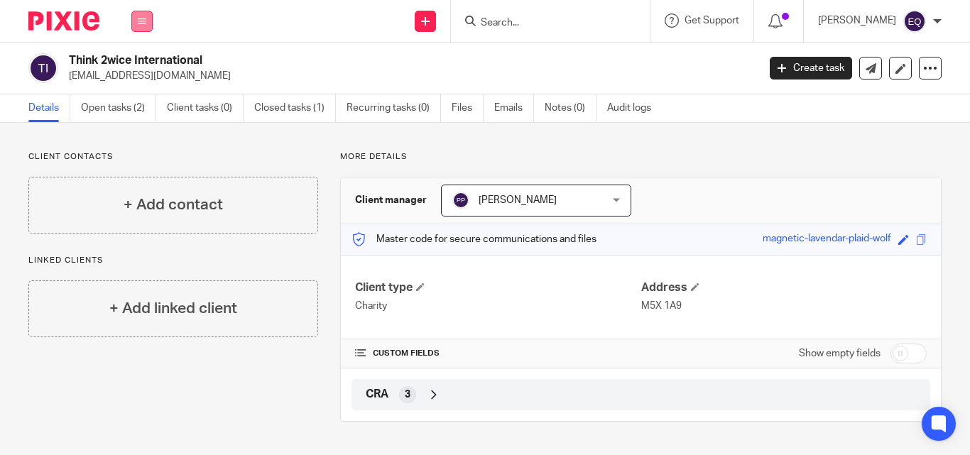
click at [138, 21] on icon at bounding box center [142, 21] width 9 height 9
click at [138, 109] on link "Clients" at bounding box center [139, 108] width 33 height 10
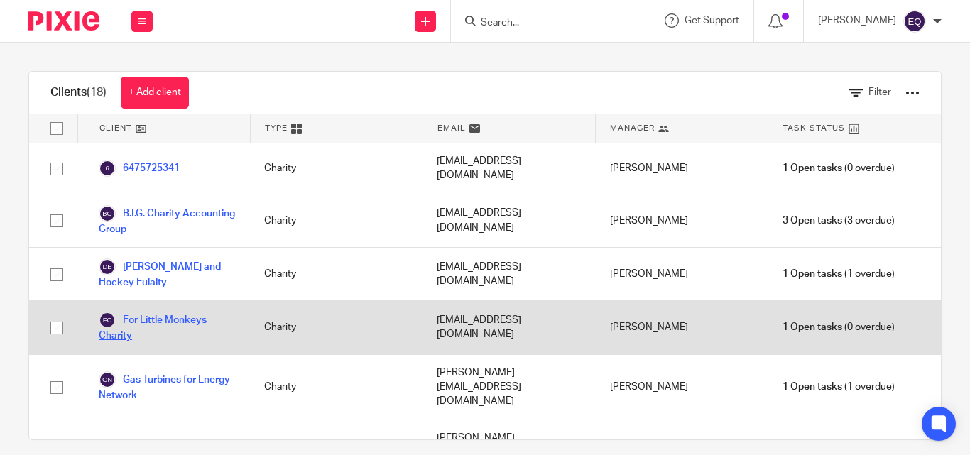
click at [165, 312] on link "For Little Monkeys Charity" at bounding box center [167, 327] width 137 height 31
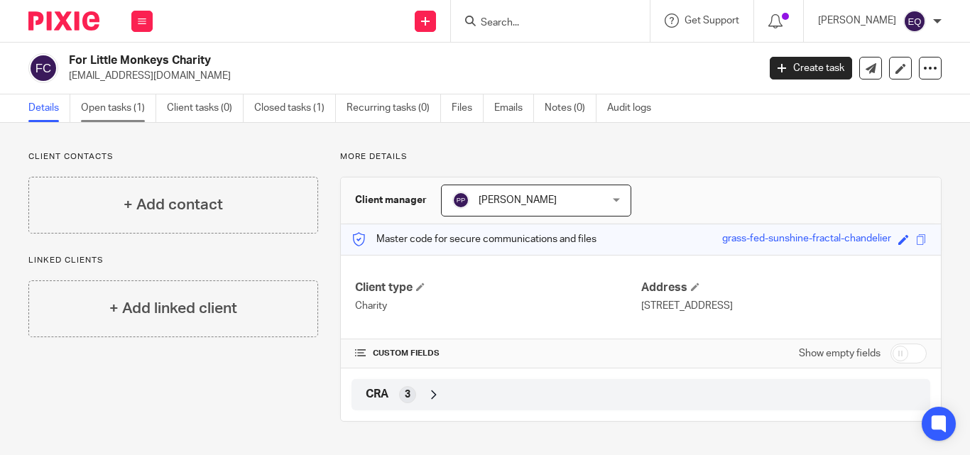
click at [126, 108] on link "Open tasks (1)" at bounding box center [118, 108] width 75 height 28
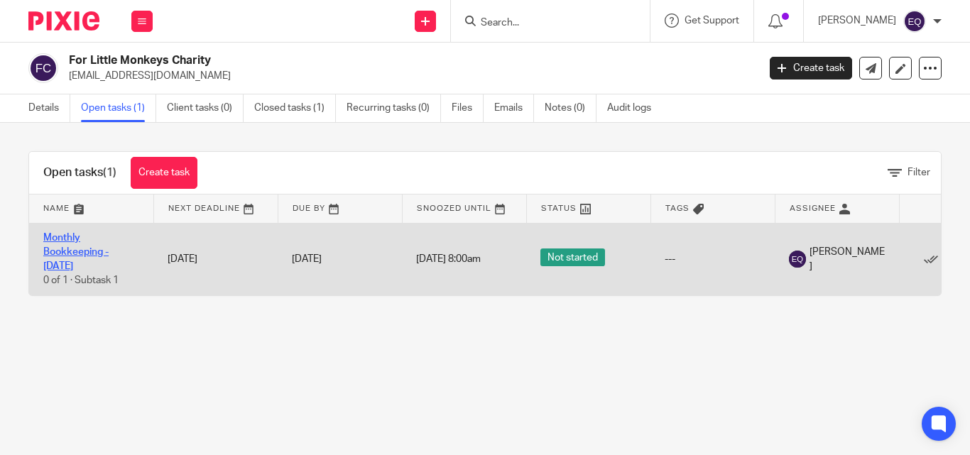
click at [76, 249] on link "Monthly Bookkeeping - July 2025" at bounding box center [75, 252] width 65 height 39
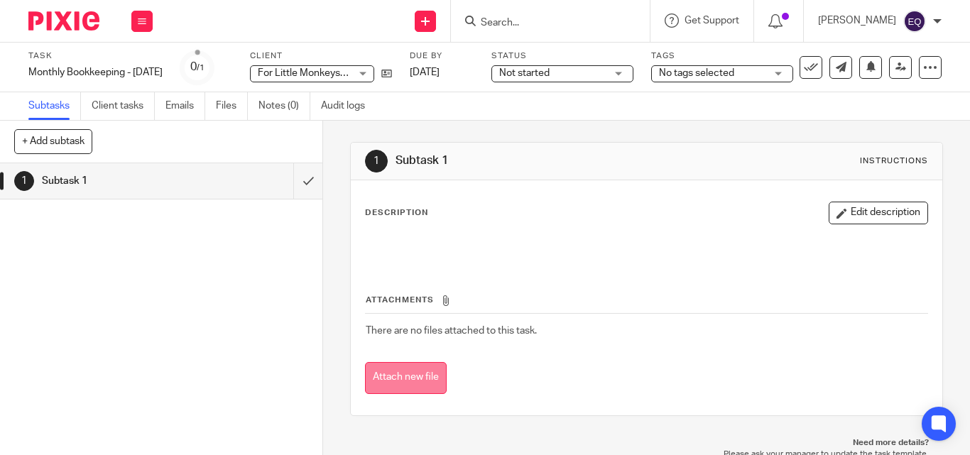
click at [408, 381] on button "Attach new file" at bounding box center [406, 378] width 82 height 32
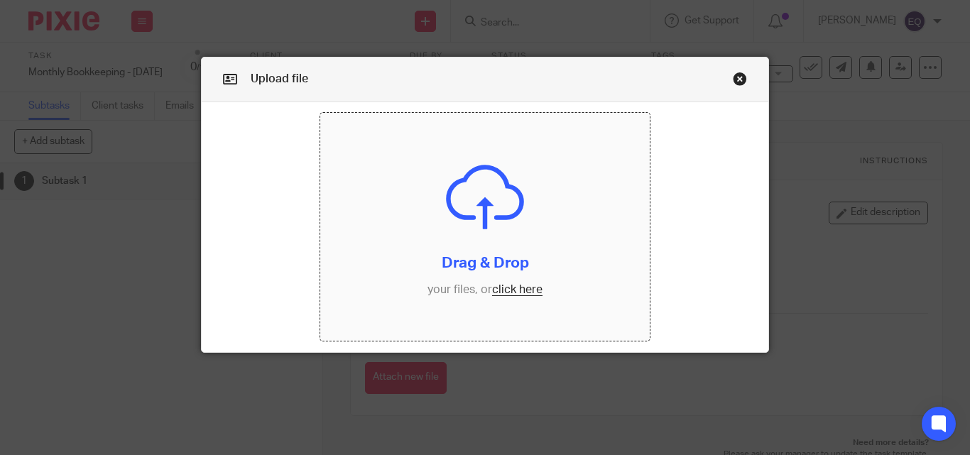
click at [503, 289] on input "file" at bounding box center [484, 226] width 329 height 227
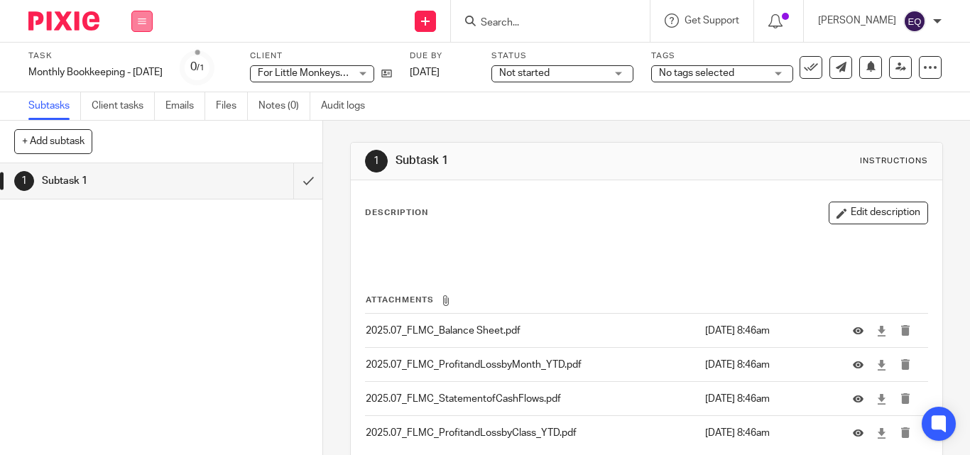
click at [141, 21] on icon at bounding box center [142, 21] width 9 height 9
click at [142, 107] on link "Clients" at bounding box center [138, 108] width 31 height 10
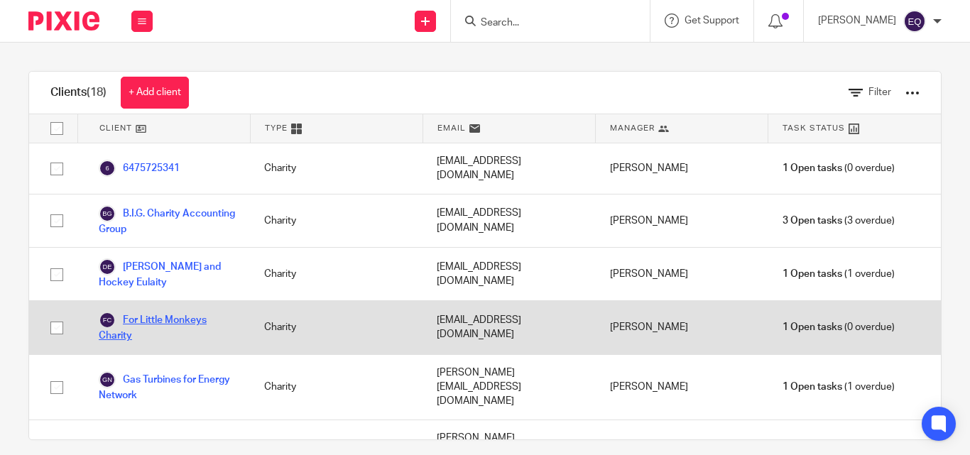
click at [159, 312] on link "For Little Monkeys Charity" at bounding box center [167, 327] width 137 height 31
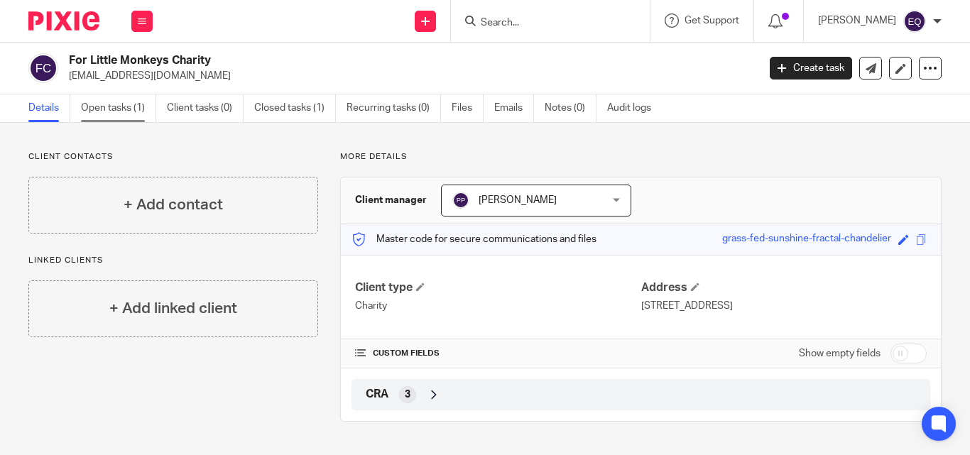
click at [126, 110] on link "Open tasks (1)" at bounding box center [118, 108] width 75 height 28
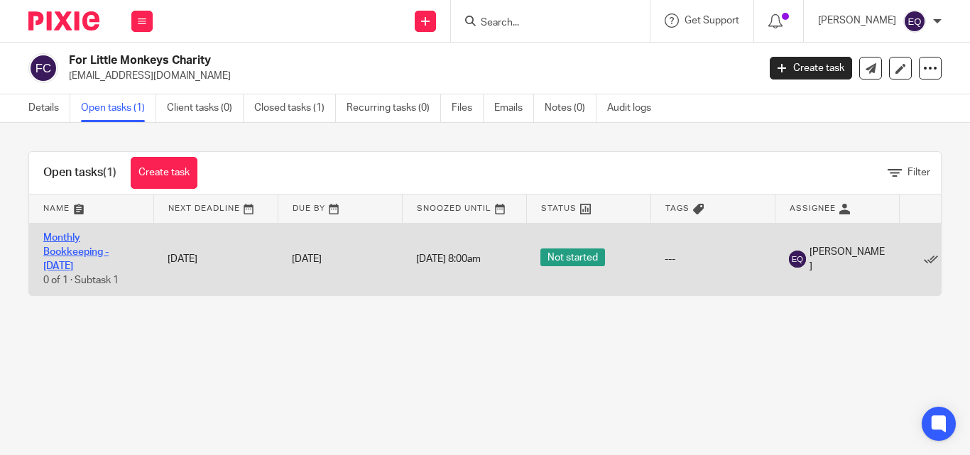
click at [67, 251] on link "Monthly Bookkeeping - [DATE]" at bounding box center [75, 252] width 65 height 39
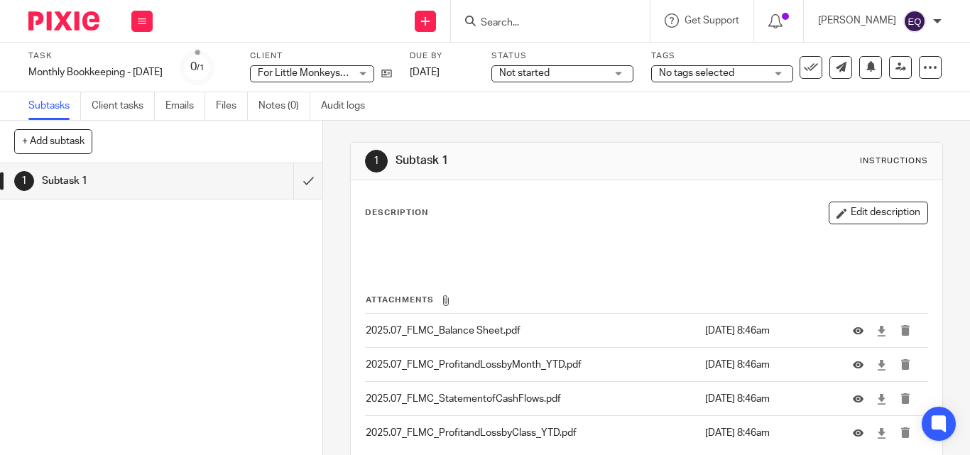
click at [627, 72] on div "Not started Not started" at bounding box center [562, 73] width 142 height 17
click at [925, 65] on icon at bounding box center [930, 67] width 14 height 14
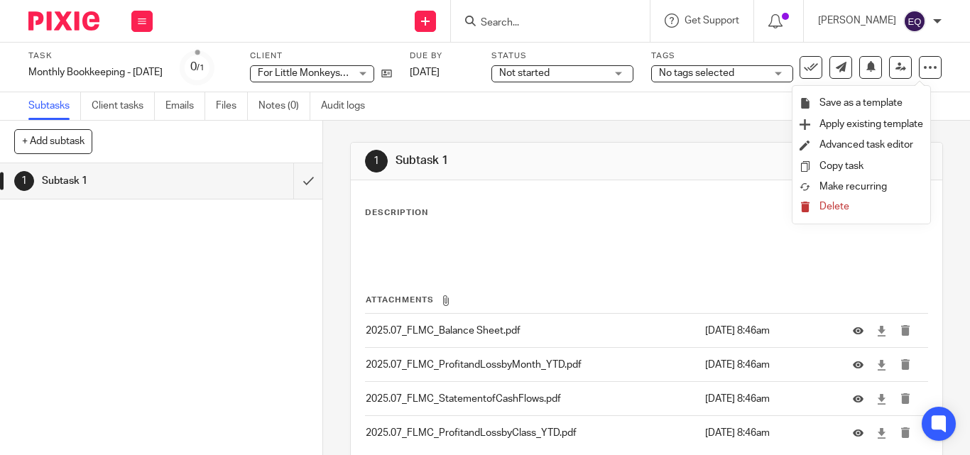
click at [234, 233] on div "1 Subtask 1" at bounding box center [161, 309] width 322 height 292
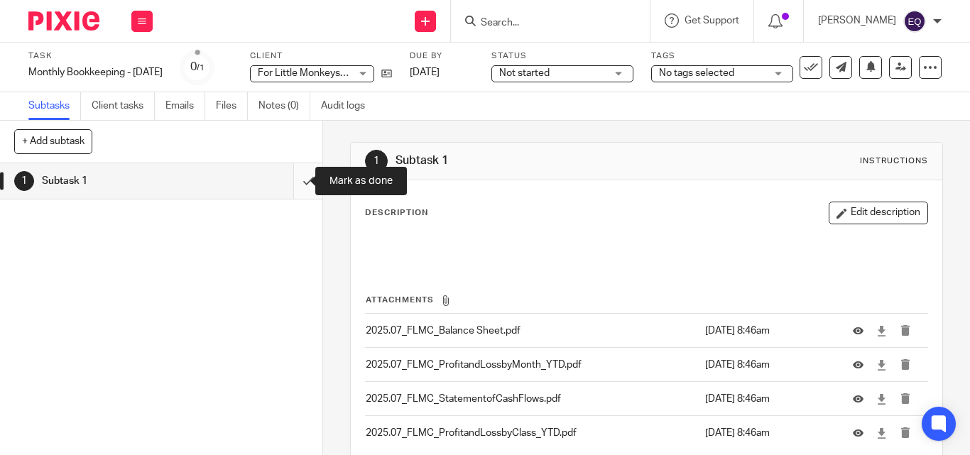
click at [295, 184] on input "submit" at bounding box center [161, 181] width 322 height 36
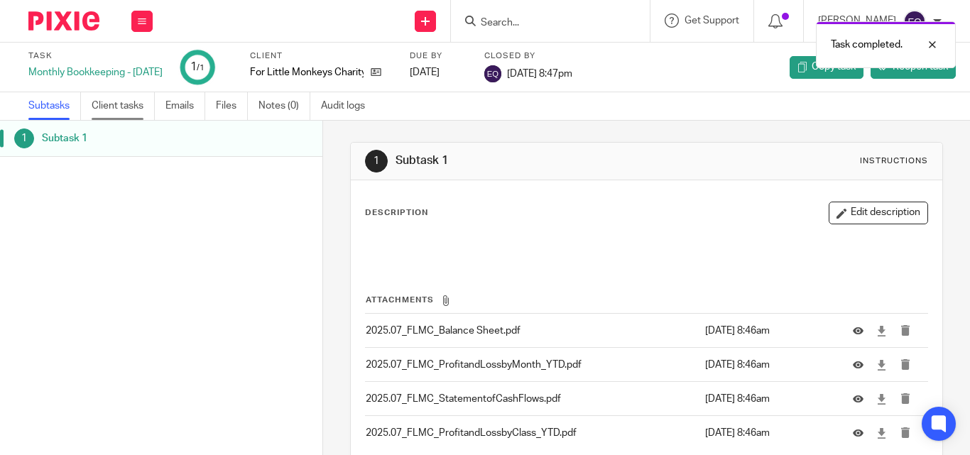
click at [109, 101] on link "Client tasks" at bounding box center [123, 106] width 63 height 28
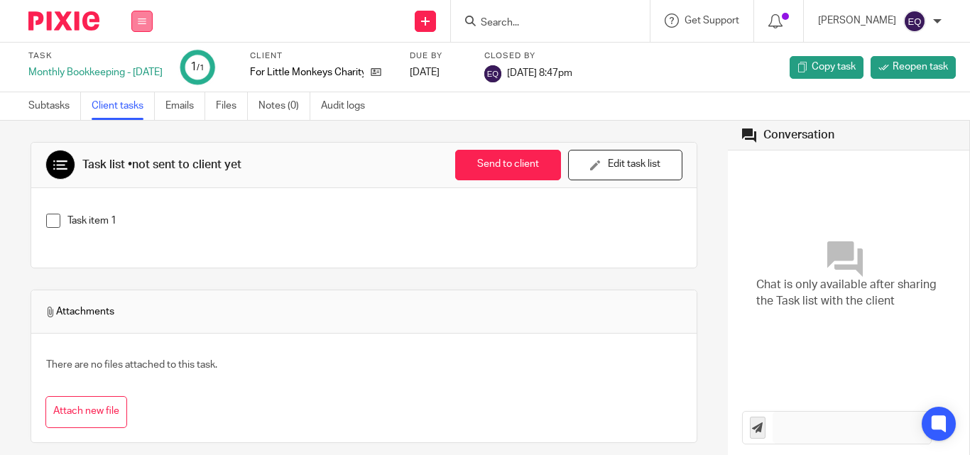
click at [144, 23] on icon at bounding box center [142, 21] width 9 height 9
click at [151, 104] on link "Clients" at bounding box center [138, 108] width 31 height 10
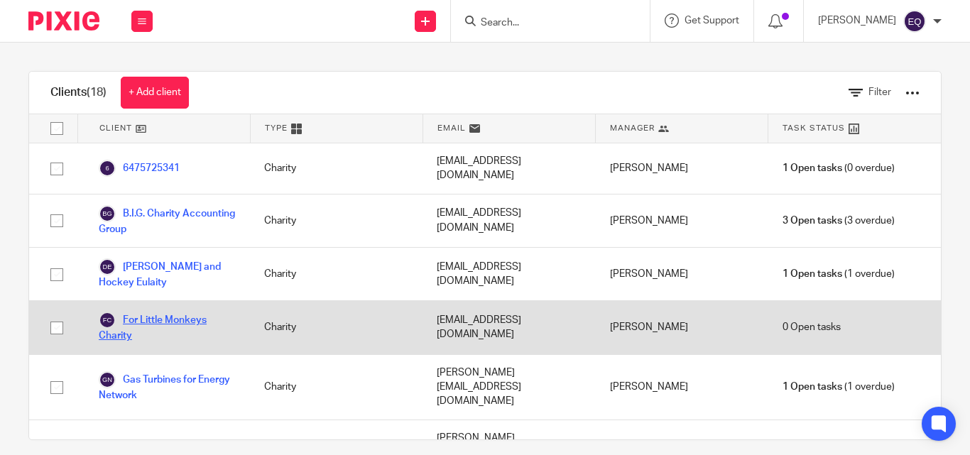
click at [155, 312] on link "For Little Monkeys Charity" at bounding box center [167, 327] width 137 height 31
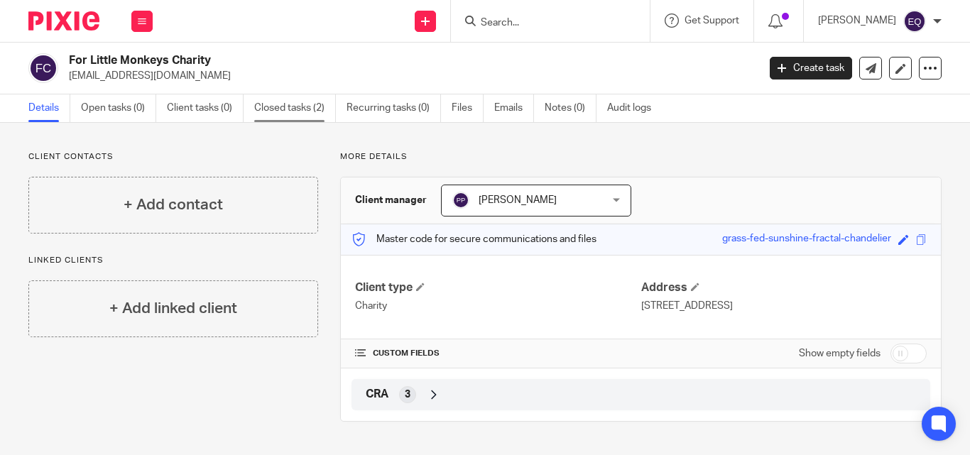
click at [276, 106] on link "Closed tasks (2)" at bounding box center [295, 108] width 82 height 28
